Goal: Participate in discussion: Engage in conversation with other users on a specific topic

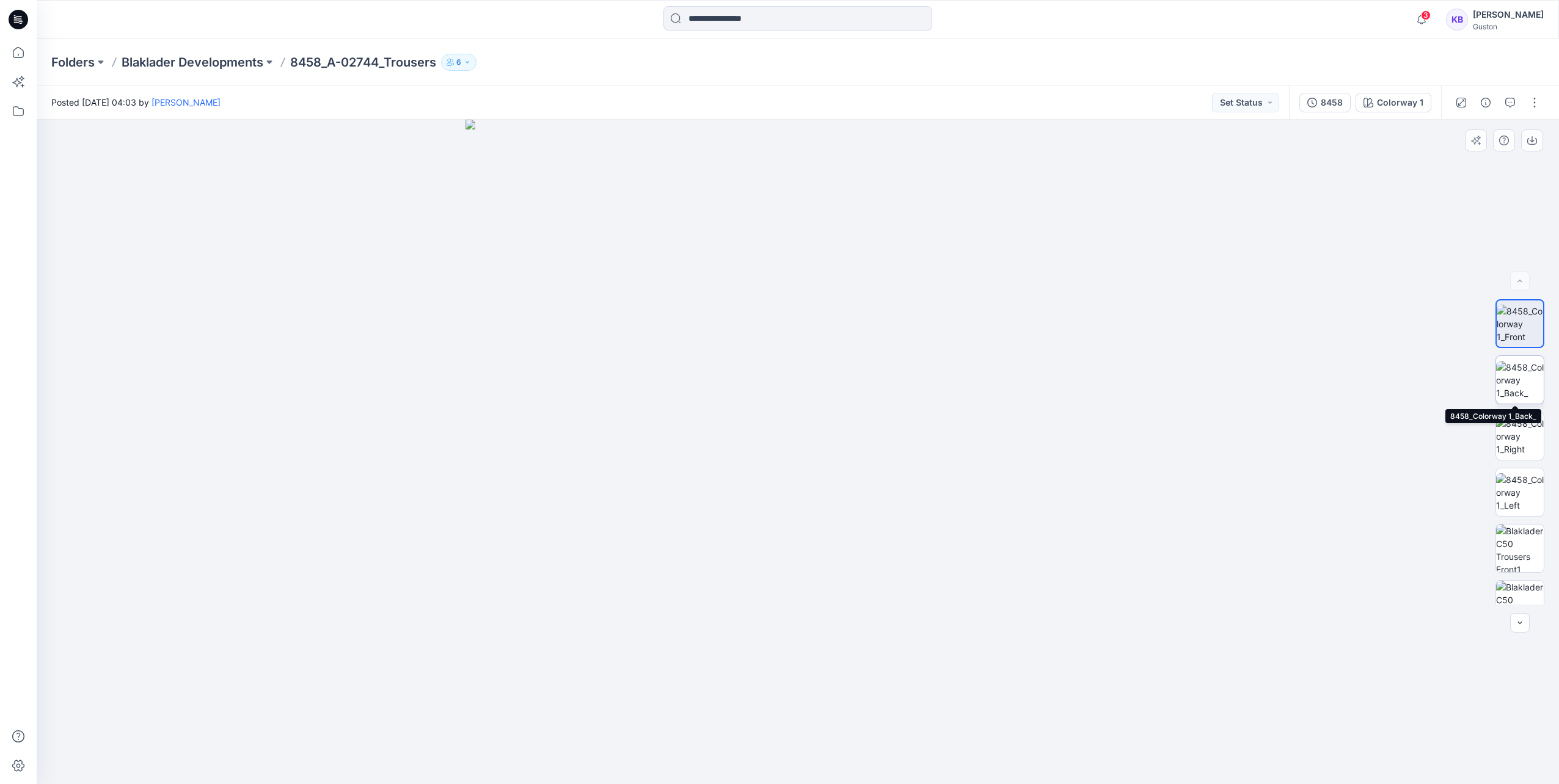
click at [1508, 379] on img at bounding box center [1520, 380] width 48 height 38
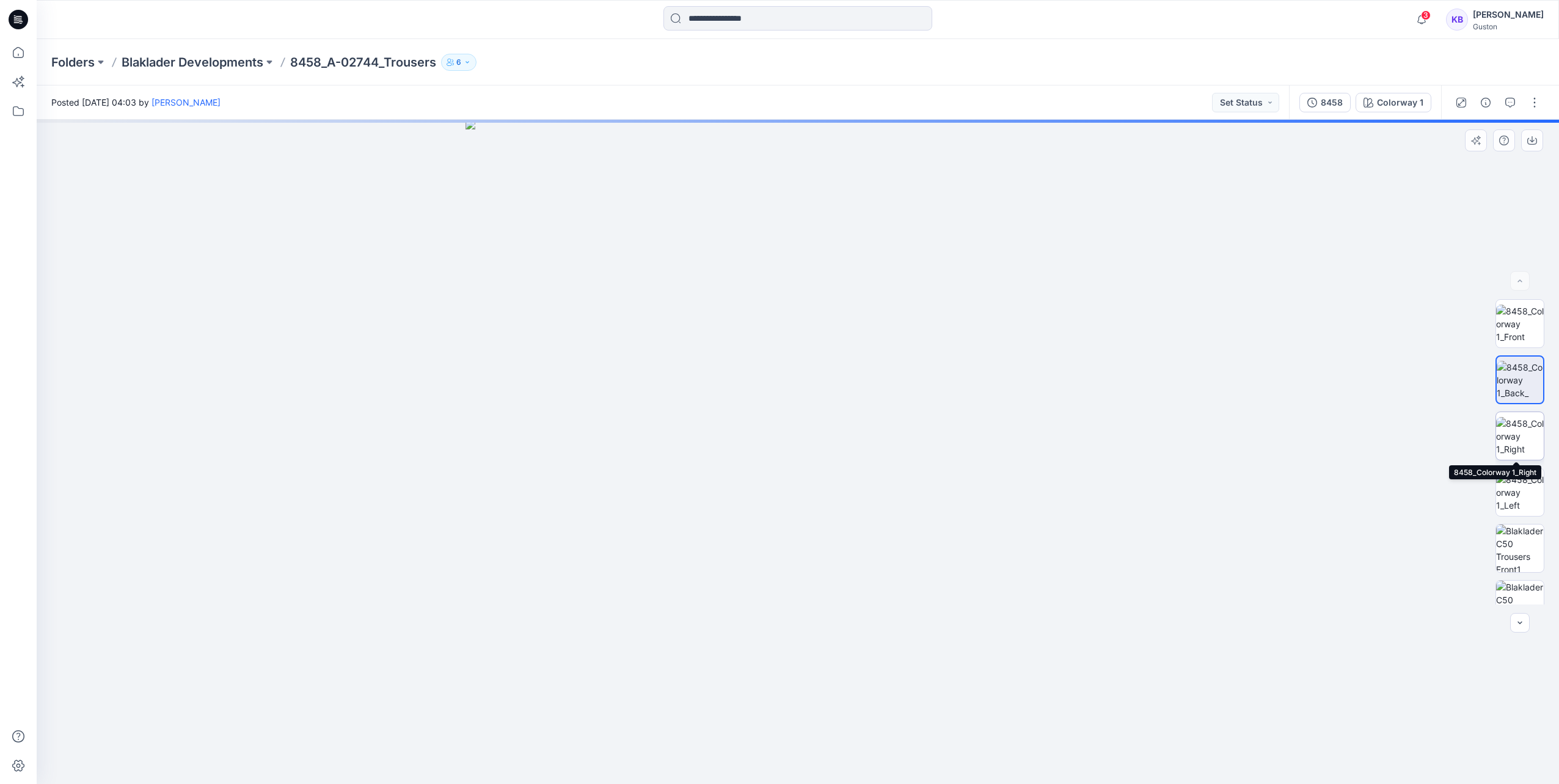
click at [1534, 450] on img at bounding box center [1520, 436] width 48 height 38
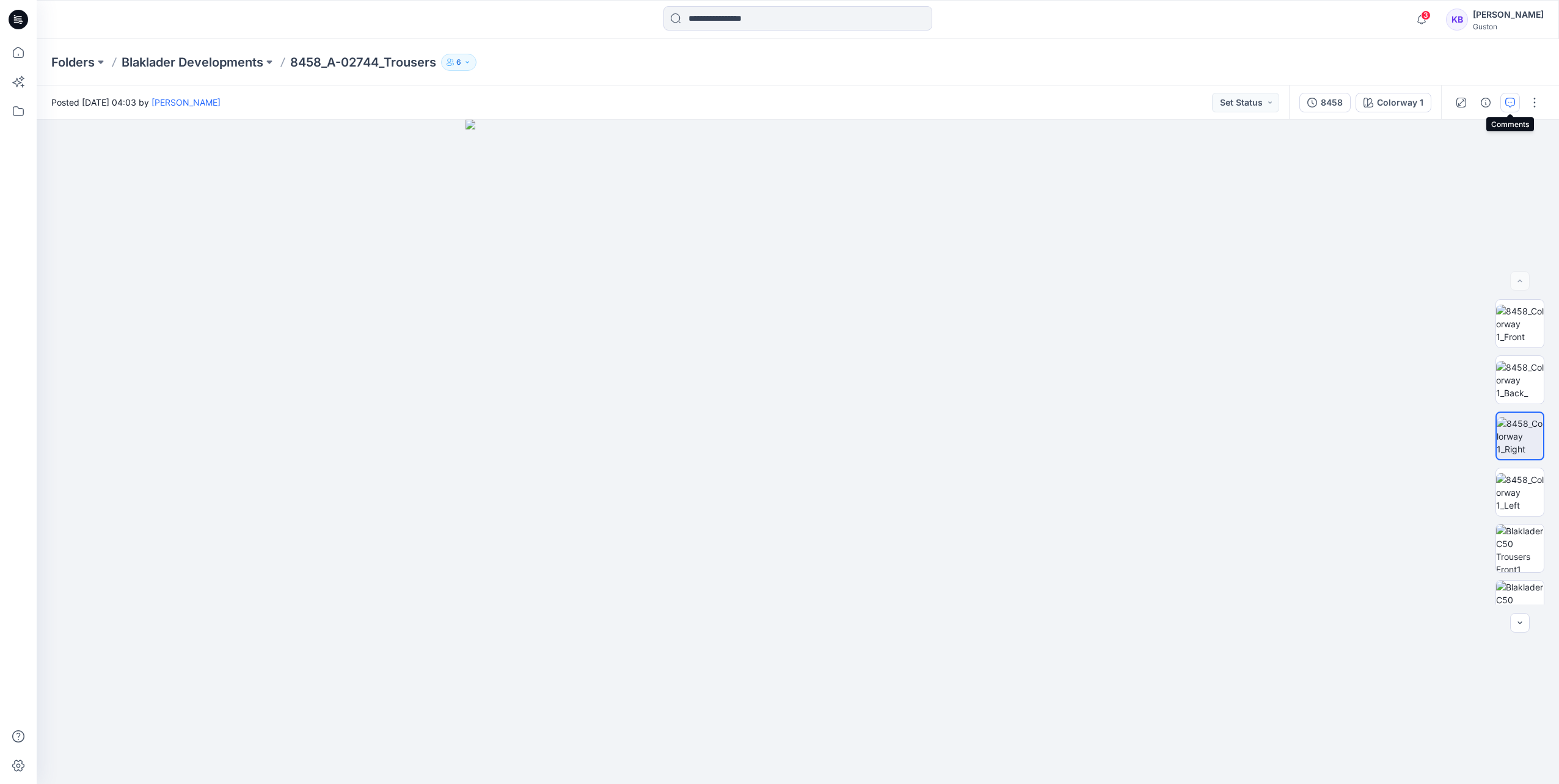
click at [1509, 103] on icon "button" at bounding box center [1510, 103] width 9 height 9
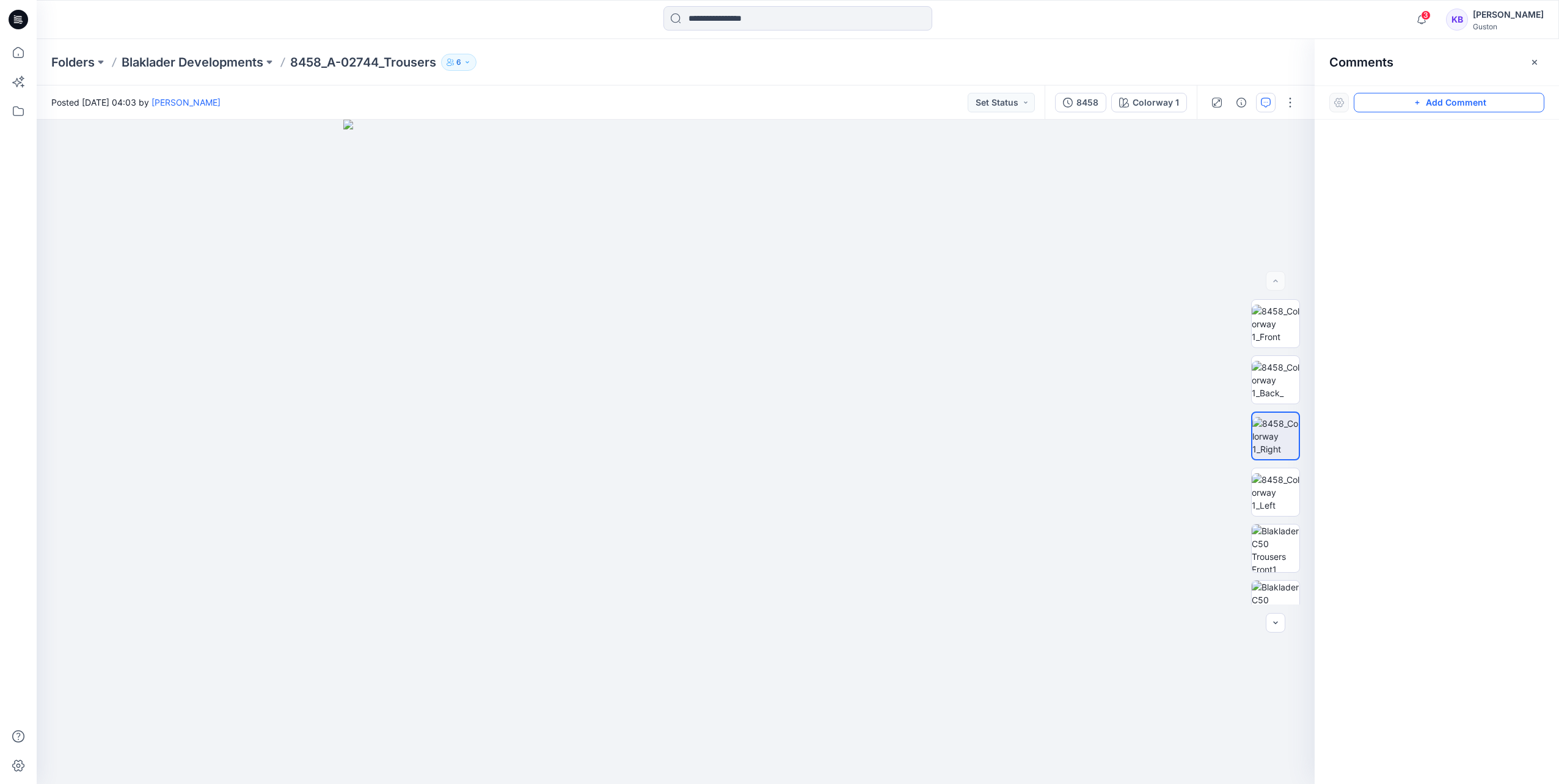
click at [1417, 107] on button "Add Comment" at bounding box center [1450, 102] width 190 height 20
click at [1423, 102] on button "Click on the style to leave a comment" at bounding box center [1450, 102] width 190 height 20
click at [772, 443] on div "1" at bounding box center [675, 452] width 1278 height 665
type textarea "**********"
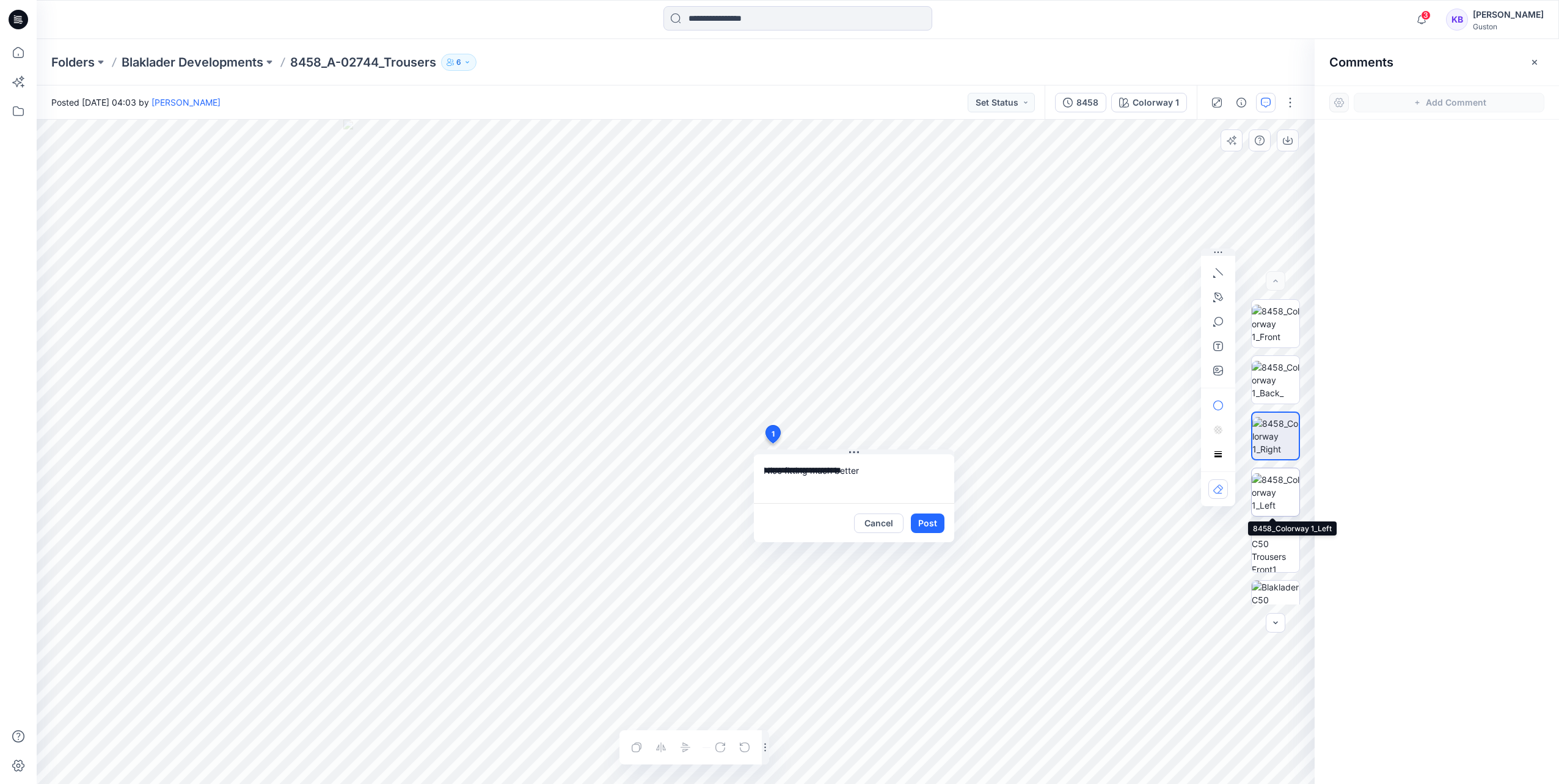
click at [1278, 488] on img at bounding box center [1275, 492] width 48 height 38
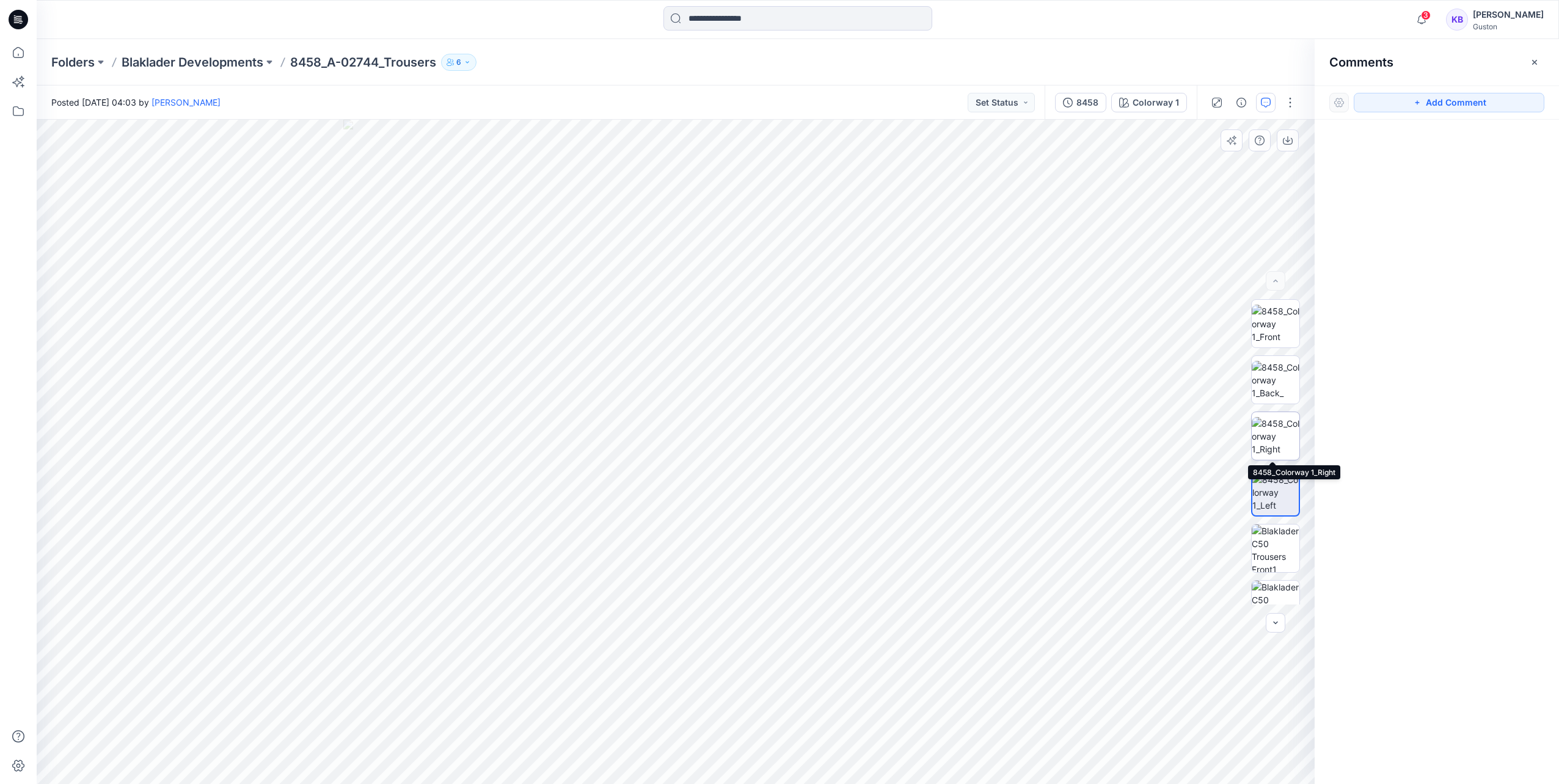
click at [1269, 443] on img at bounding box center [1275, 436] width 48 height 38
click at [850, 374] on img at bounding box center [676, 452] width 665 height 665
click at [761, 394] on img at bounding box center [676, 452] width 665 height 665
click at [1422, 102] on icon "button" at bounding box center [1417, 103] width 9 height 9
click at [744, 379] on div "1" at bounding box center [675, 452] width 1278 height 665
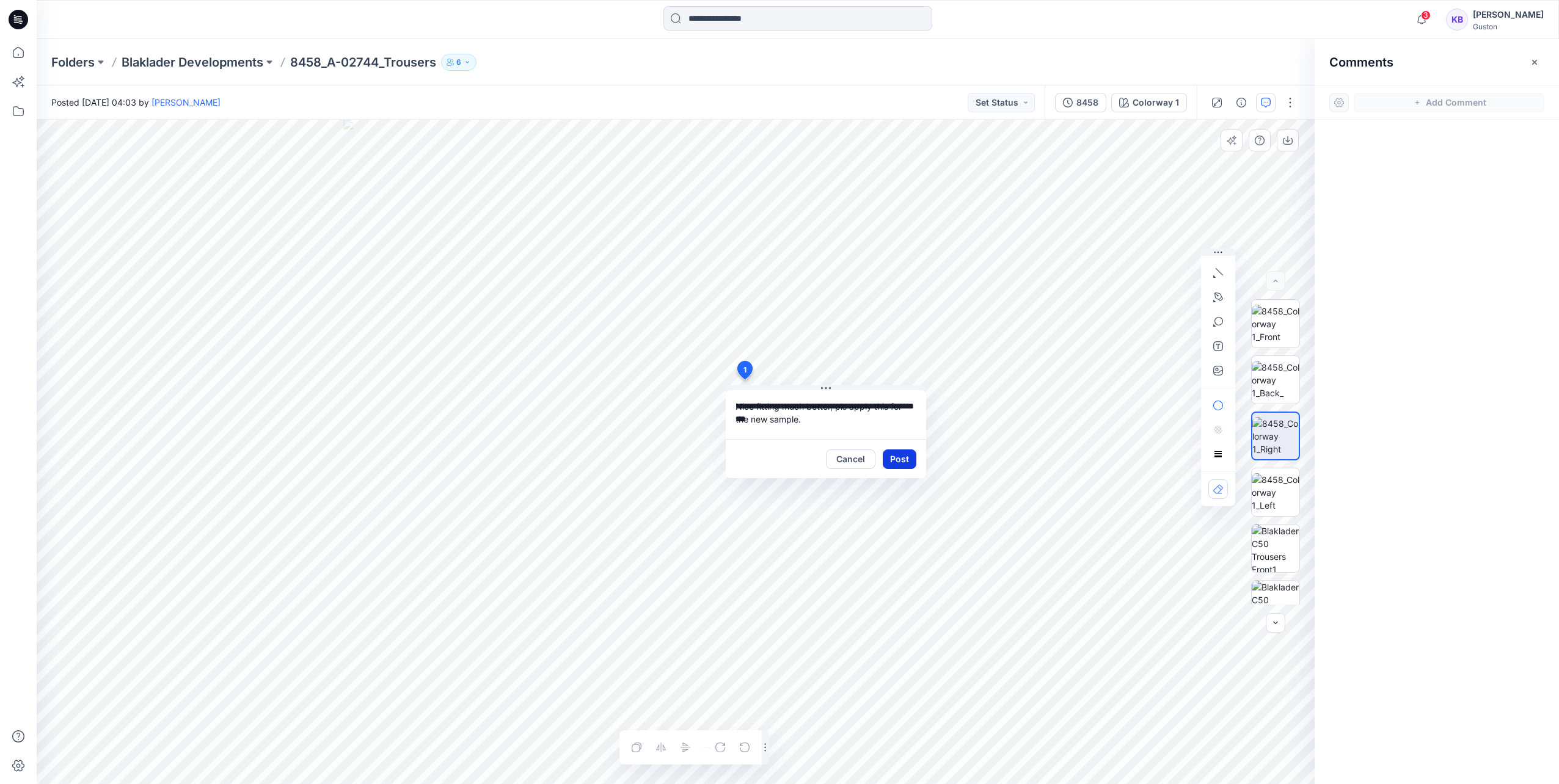
type textarea "**********"
click at [910, 461] on button "Post" at bounding box center [900, 459] width 34 height 20
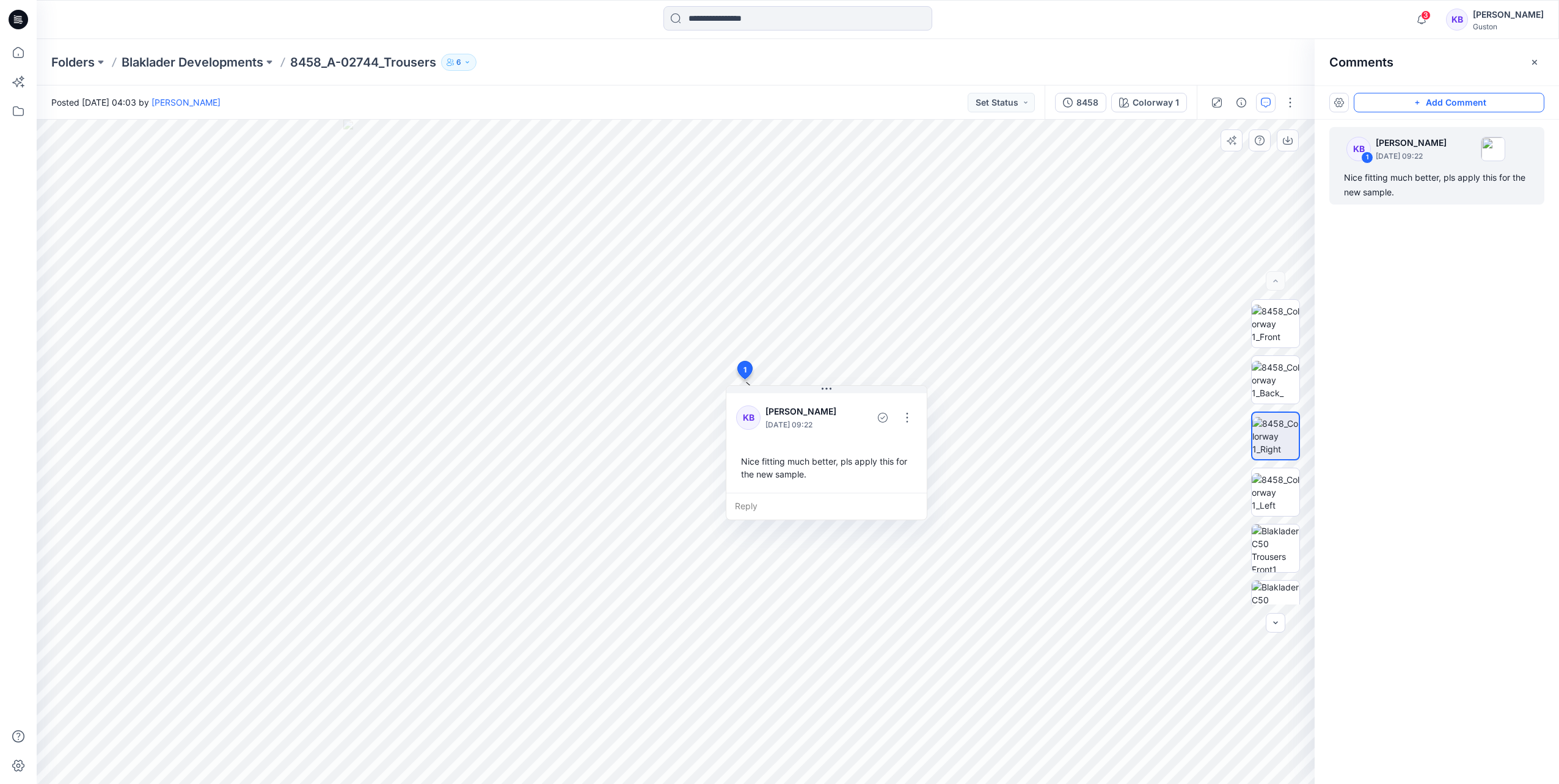
click at [1468, 289] on div "KB 1 [PERSON_NAME] [DATE] 09:22 Nice fitting much better, pls apply this for th…" at bounding box center [1438, 429] width 245 height 620
click at [1422, 19] on span "3" at bounding box center [1426, 15] width 9 height 9
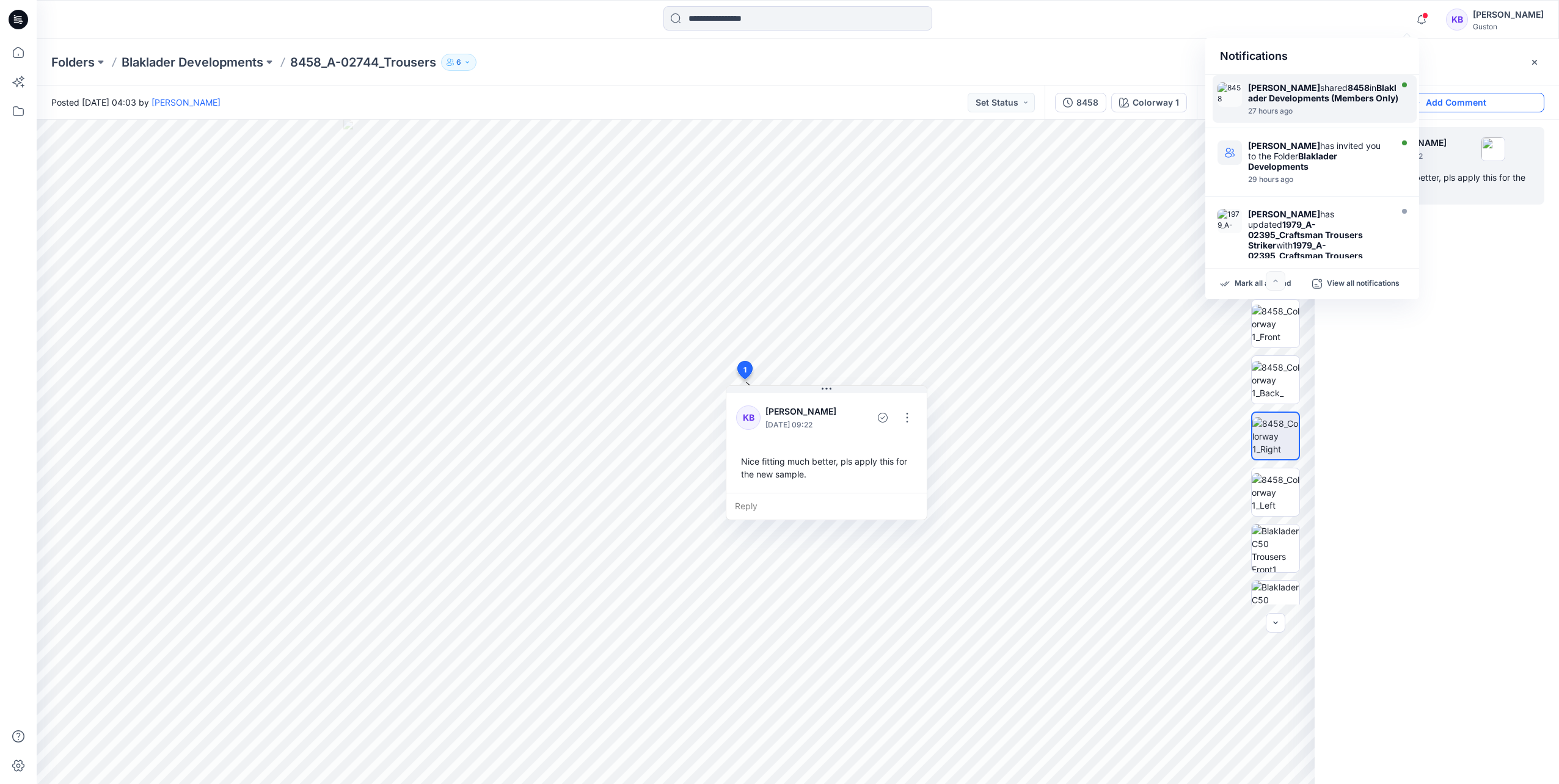
click at [1296, 91] on strong "[PERSON_NAME]" at bounding box center [1284, 87] width 72 height 10
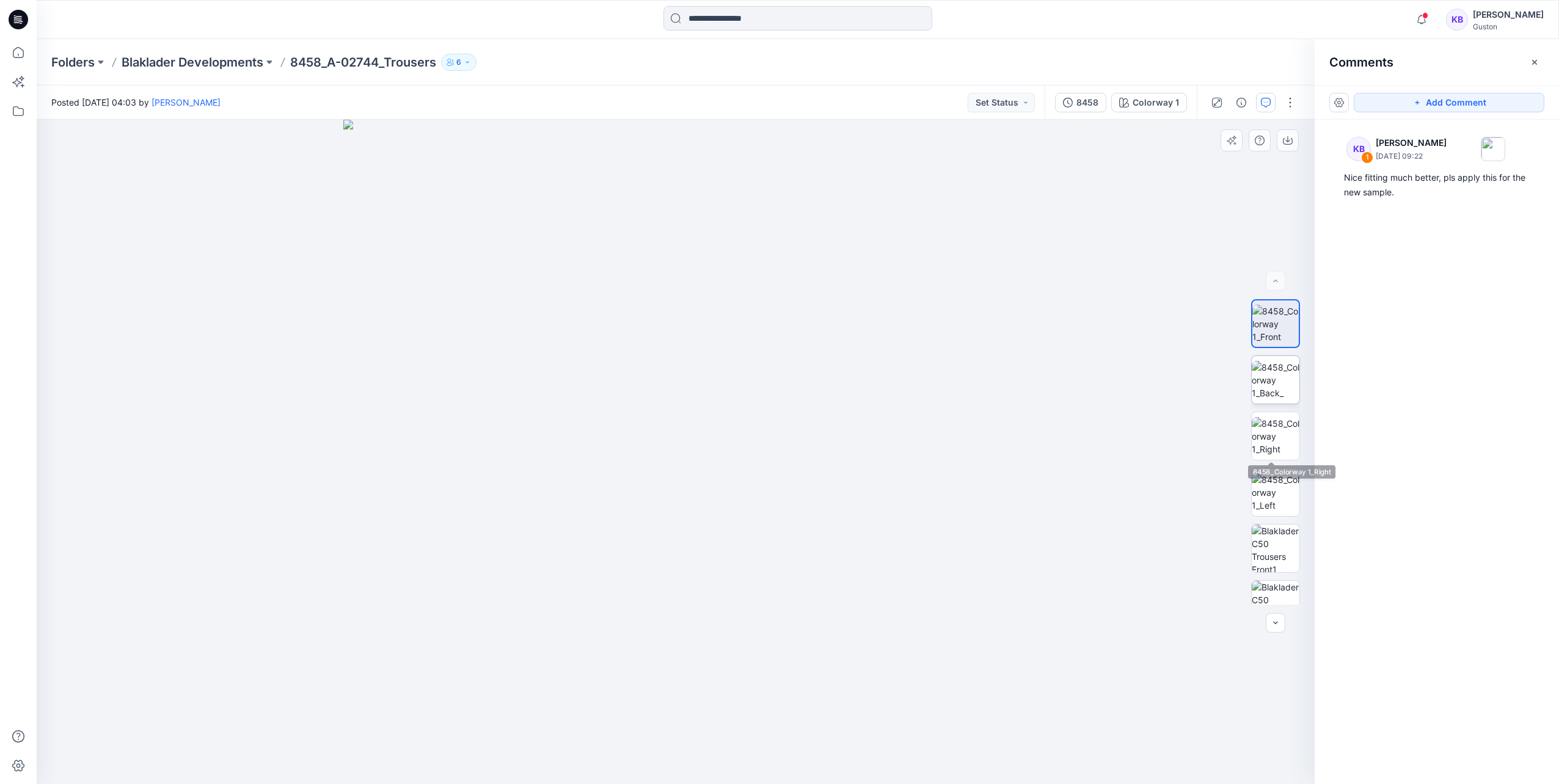
click at [1269, 392] on img at bounding box center [1275, 380] width 48 height 38
click at [1418, 17] on icon "button" at bounding box center [1422, 19] width 8 height 8
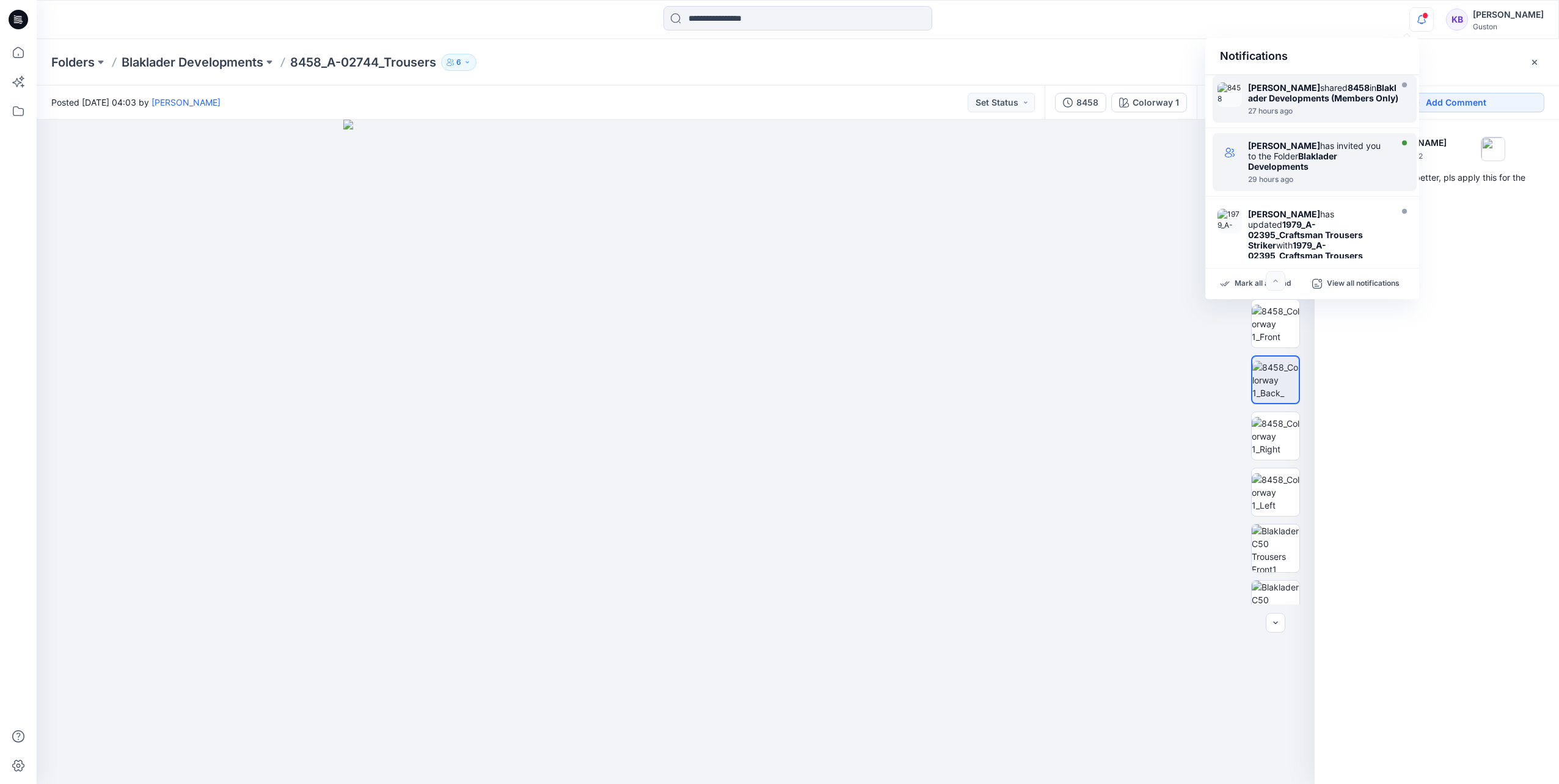
click at [1299, 172] on strong "Blaklader Developments" at bounding box center [1293, 161] width 90 height 21
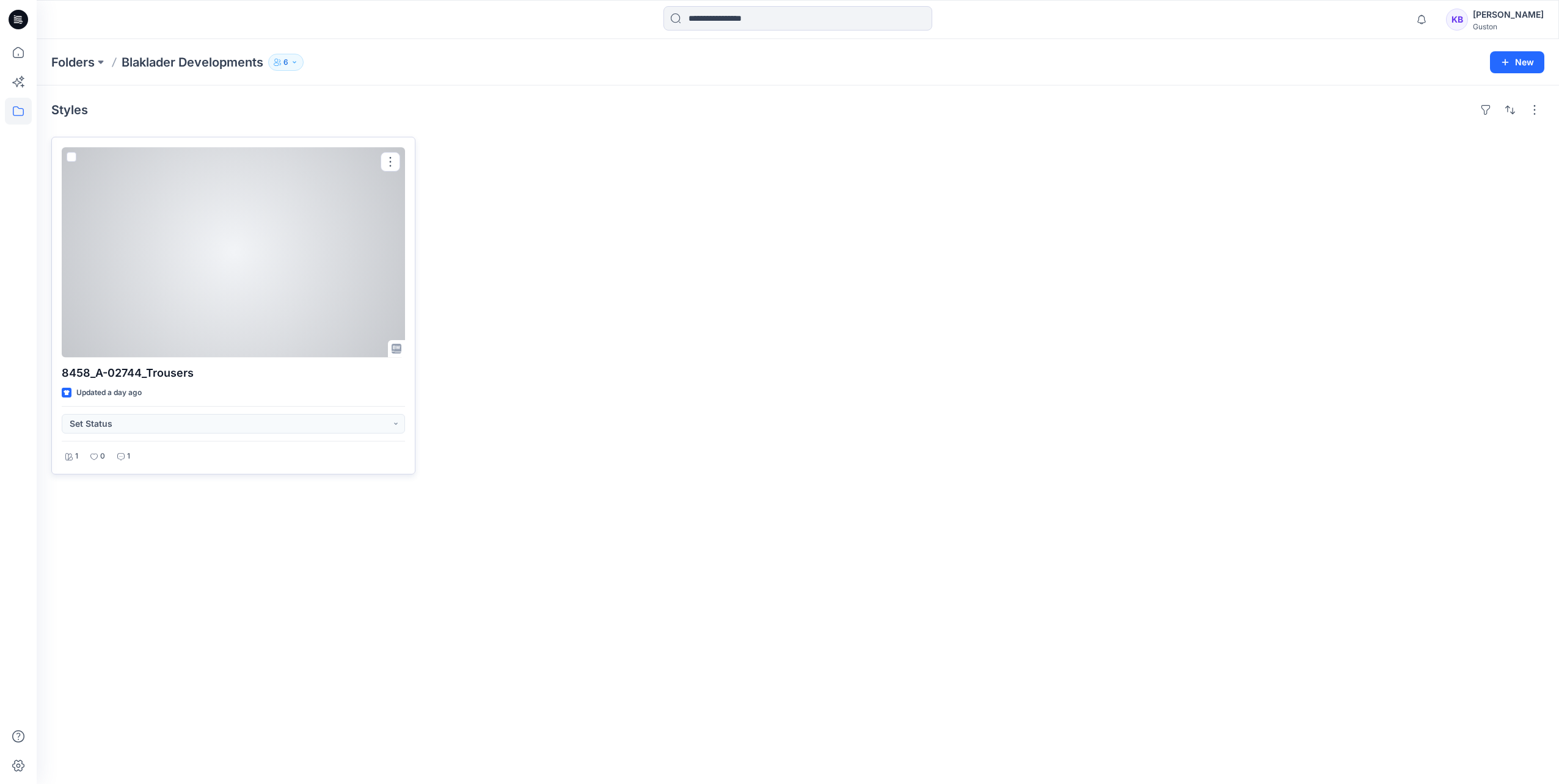
click at [215, 280] on div at bounding box center [233, 252] width 344 height 210
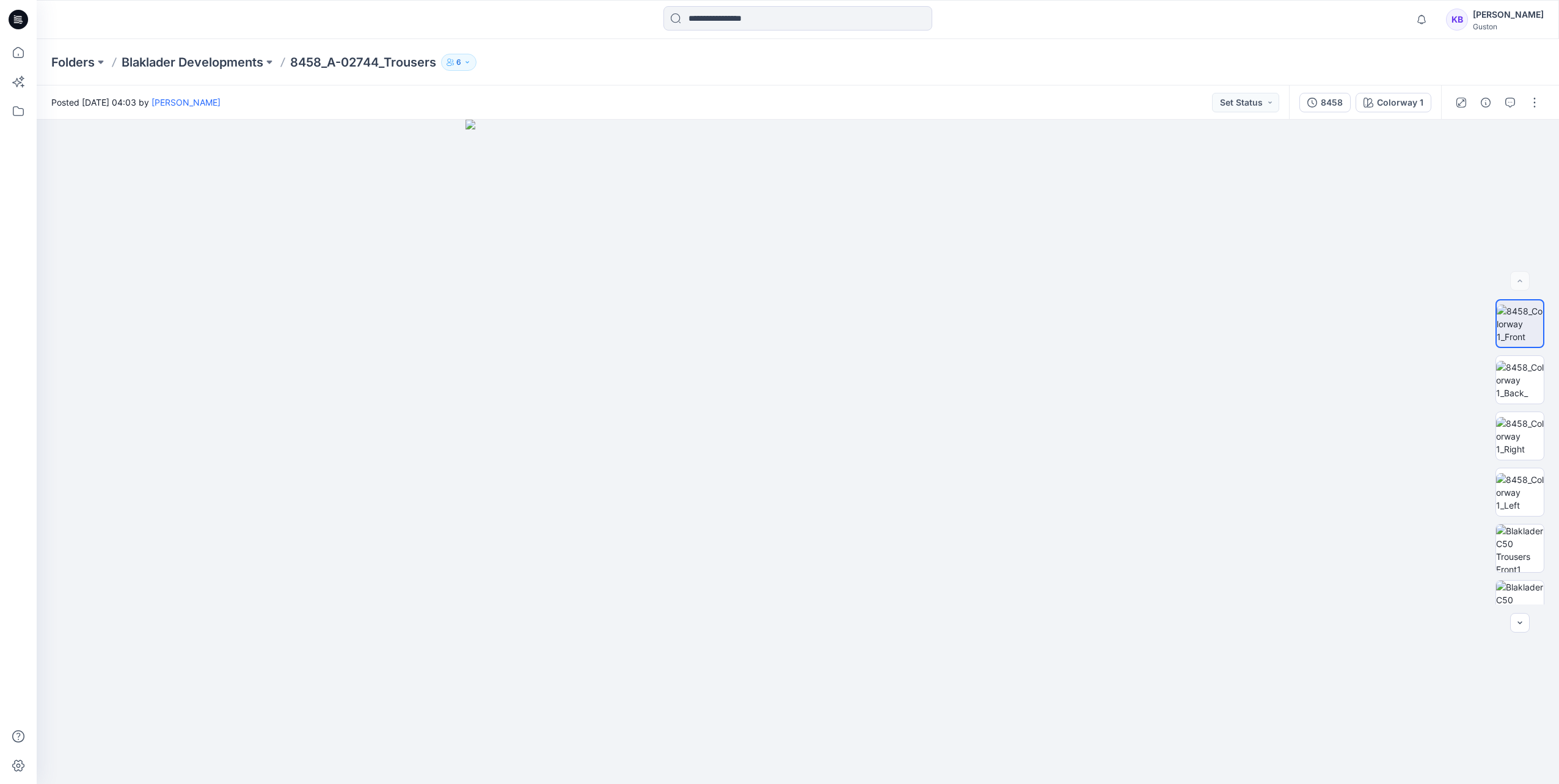
click at [1446, 18] on div "KB" at bounding box center [1457, 20] width 22 height 22
click at [1411, 21] on icon "button" at bounding box center [1422, 20] width 23 height 24
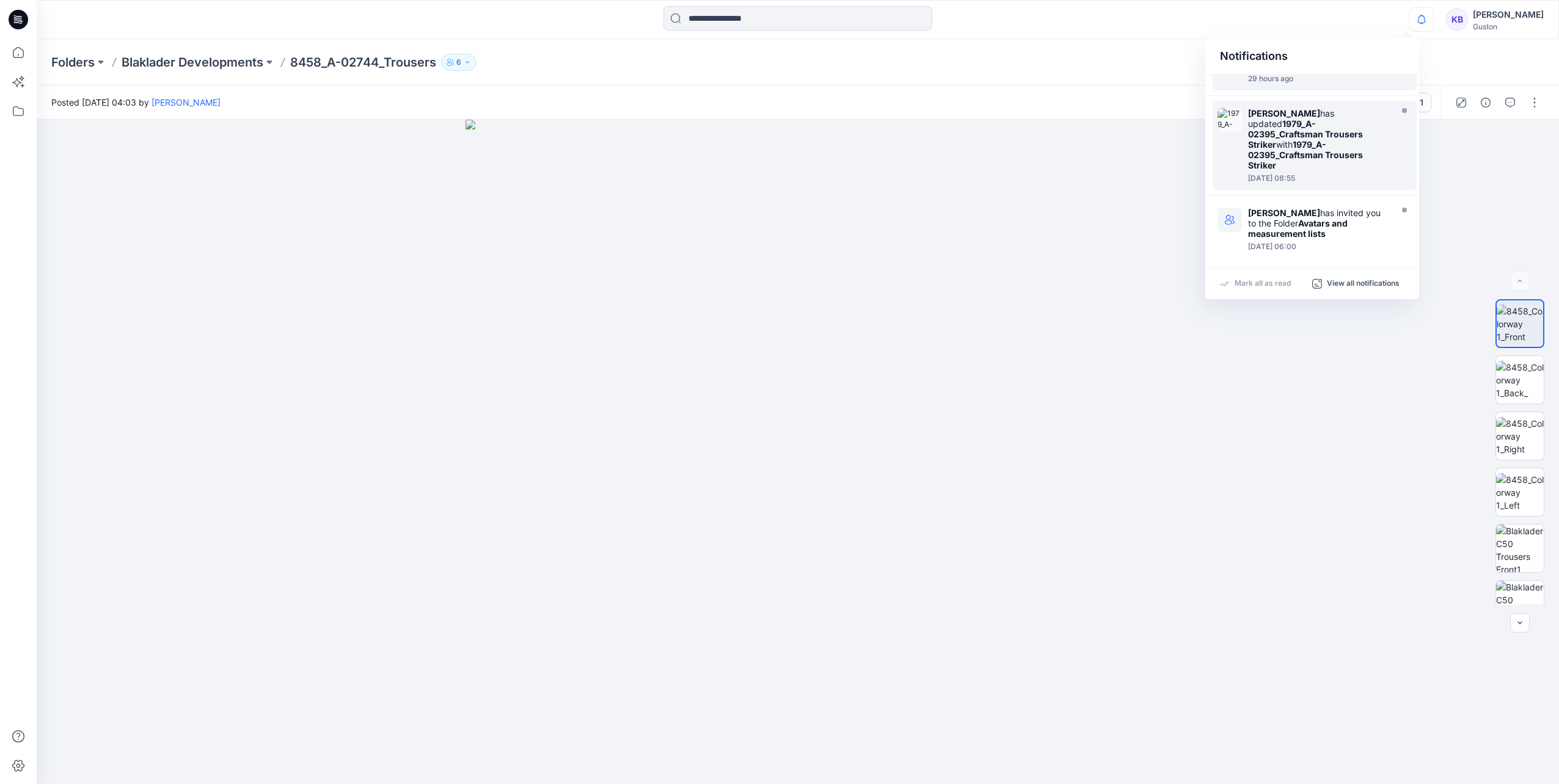
scroll to position [121, 0]
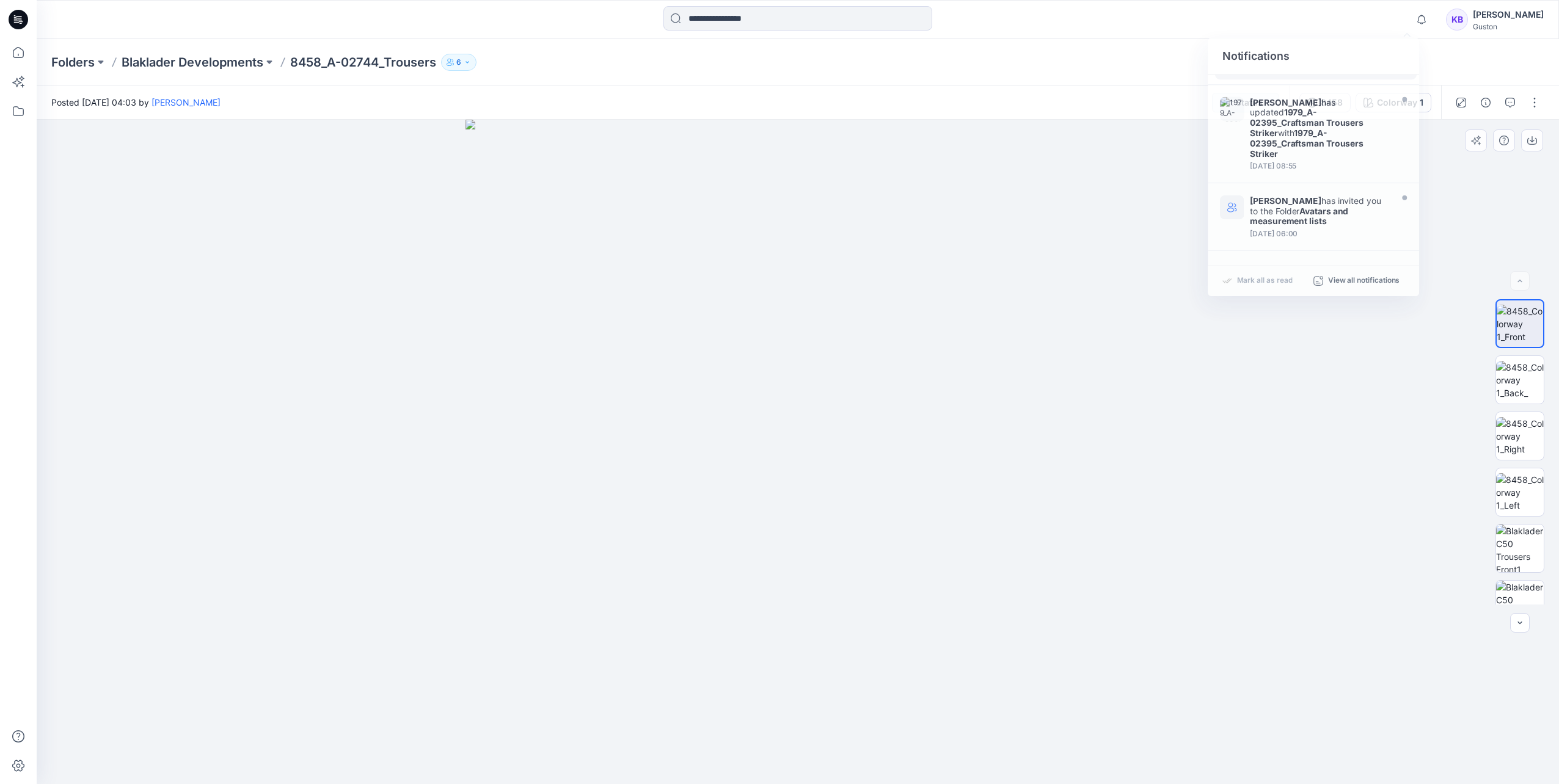
click at [1325, 365] on div at bounding box center [797, 452] width 1523 height 665
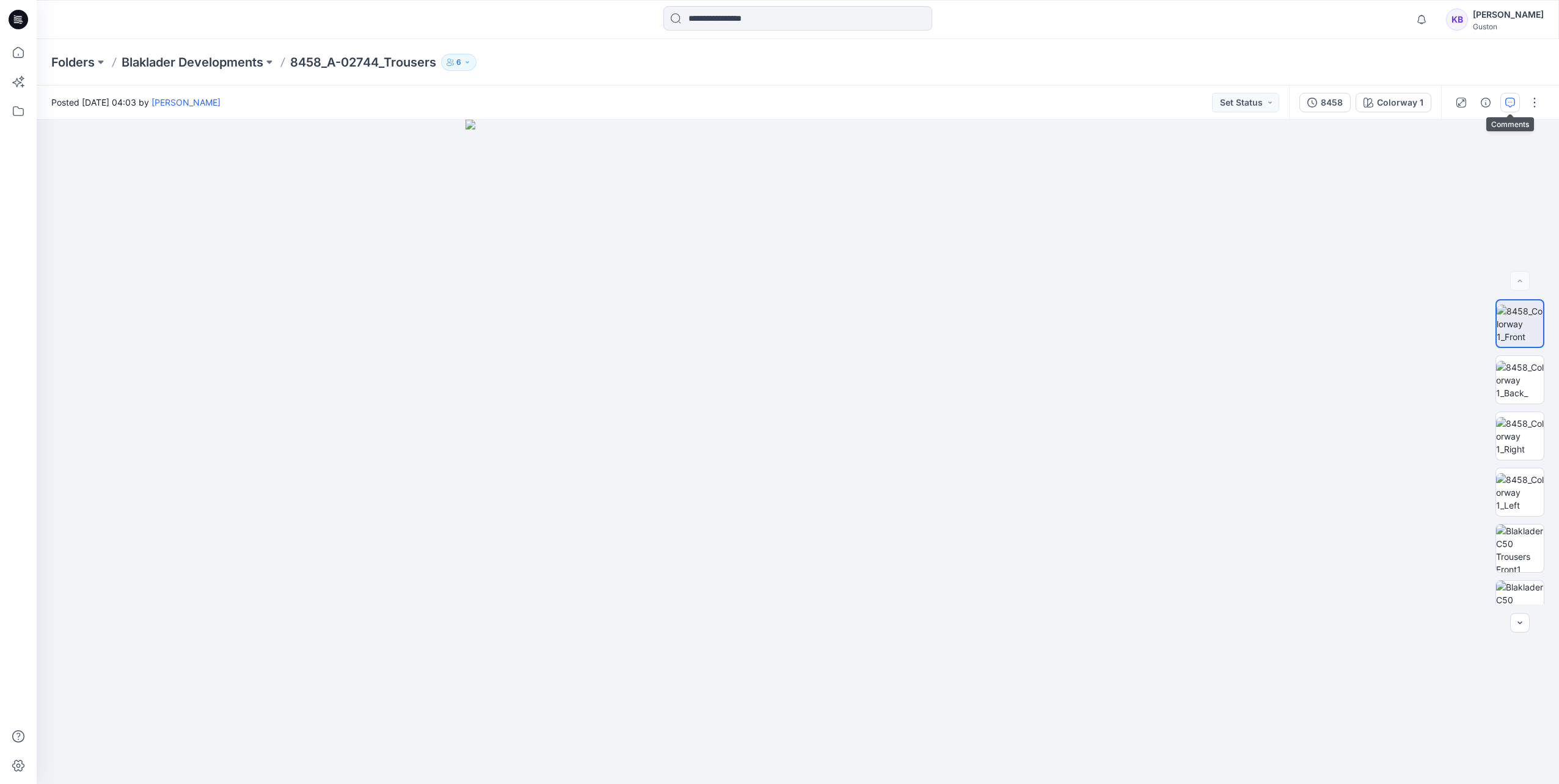
click at [1513, 102] on icon "button" at bounding box center [1510, 103] width 9 height 9
